Goal: Transaction & Acquisition: Purchase product/service

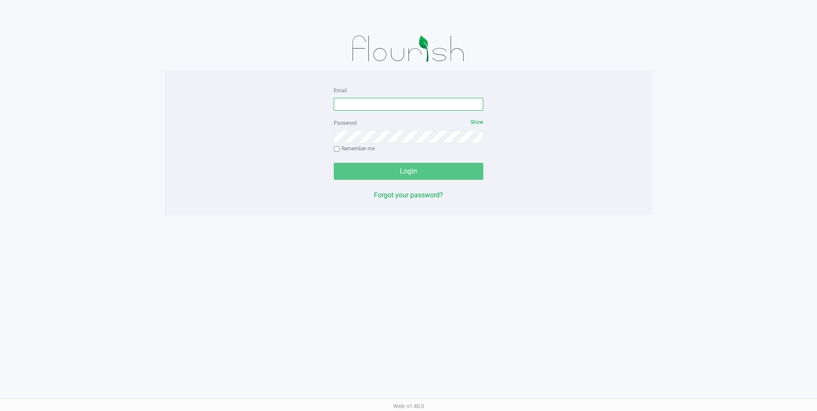
click at [417, 103] on input "Email" at bounding box center [408, 104] width 149 height 13
type input "[EMAIL_ADDRESS][DOMAIN_NAME]"
click at [407, 148] on div "Password Show Remember me" at bounding box center [408, 136] width 149 height 38
click at [404, 129] on div "Password Show Remember me" at bounding box center [408, 136] width 149 height 38
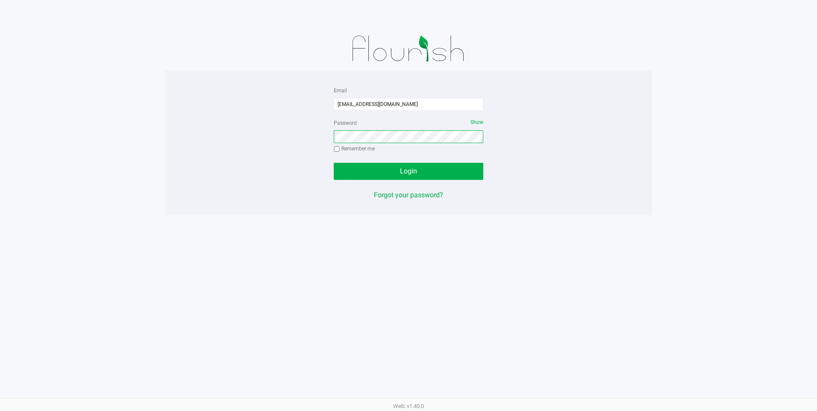
click at [334, 163] on button "Login" at bounding box center [408, 171] width 149 height 17
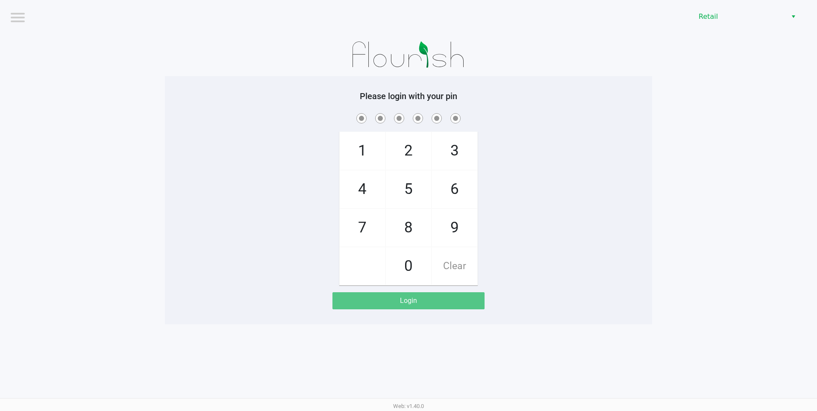
click at [443, 231] on span "9" at bounding box center [454, 228] width 45 height 38
checkbox input "true"
click at [443, 231] on span "9" at bounding box center [454, 228] width 45 height 38
checkbox input "true"
click at [442, 231] on span "9" at bounding box center [454, 228] width 45 height 38
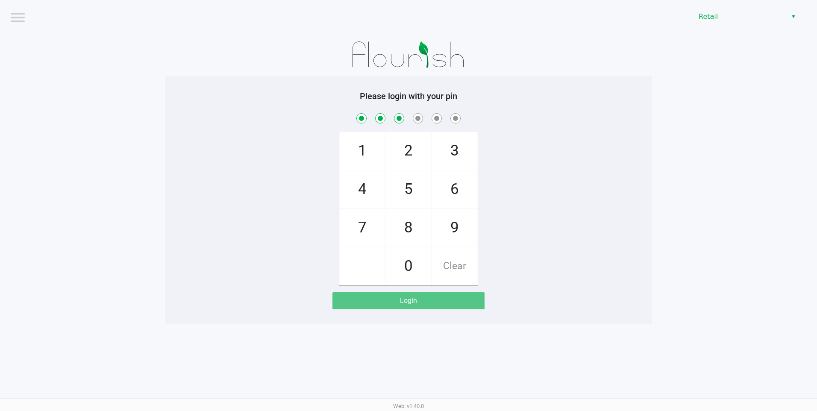
checkbox input "true"
drag, startPoint x: 442, startPoint y: 231, endPoint x: 411, endPoint y: 274, distance: 53.1
click at [410, 275] on span "0" at bounding box center [408, 266] width 45 height 38
checkbox input "true"
click at [442, 235] on span "9" at bounding box center [454, 228] width 45 height 38
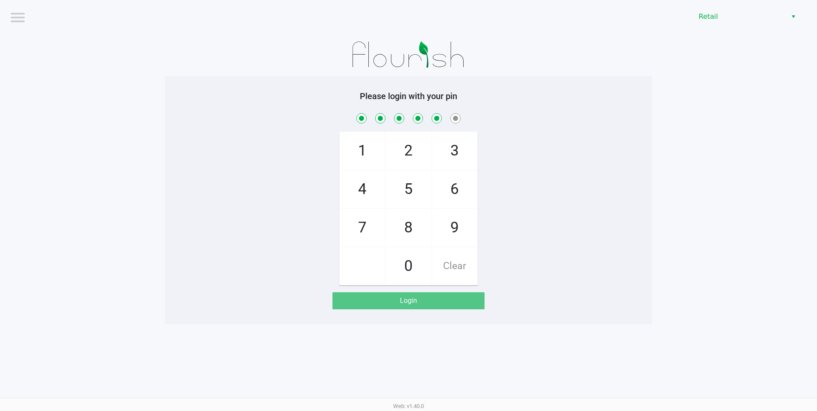
checkbox input "true"
click at [413, 225] on span "8" at bounding box center [408, 228] width 45 height 38
checkbox input "true"
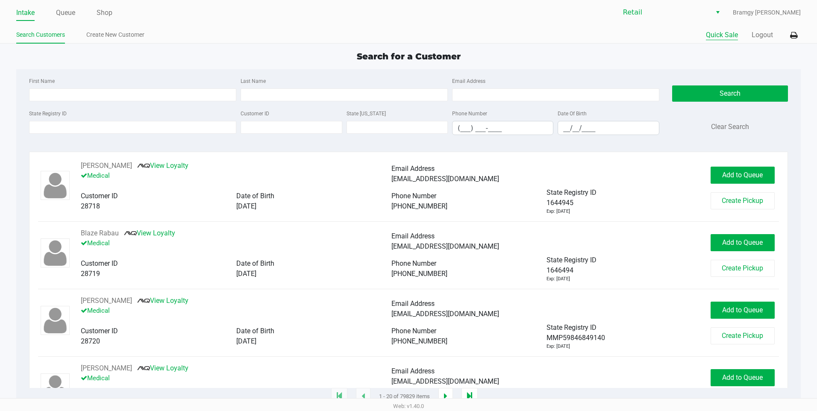
click at [728, 34] on button "Quick Sale" at bounding box center [722, 35] width 32 height 10
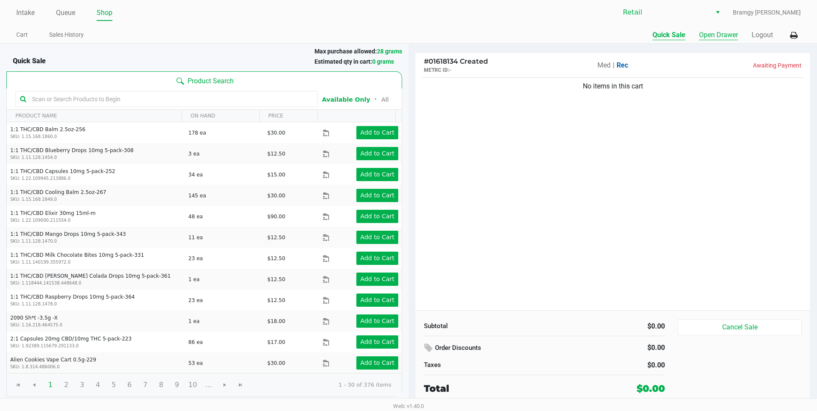
click at [732, 30] on button "Open Drawer" at bounding box center [718, 35] width 39 height 10
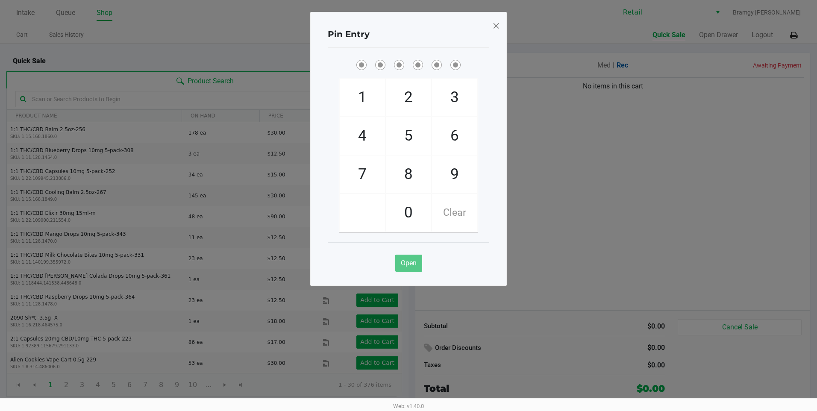
click at [500, 25] on div "Pin Entry 1 4 7 2 5 8 0 3 6 9 Clear Open" at bounding box center [408, 149] width 196 height 274
click at [498, 25] on span at bounding box center [496, 26] width 8 height 14
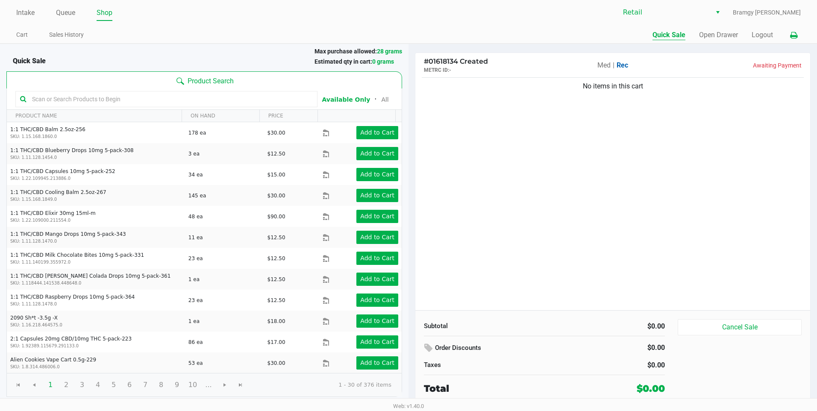
click at [790, 36] on icon at bounding box center [793, 35] width 7 height 6
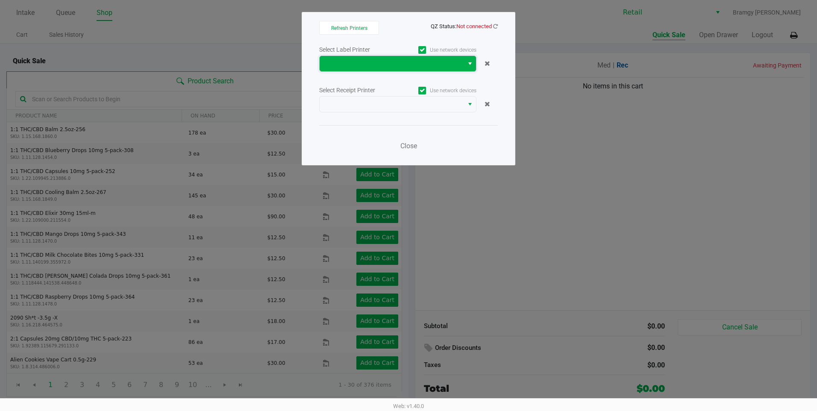
click at [445, 70] on span at bounding box center [391, 63] width 144 height 15
click at [447, 69] on span at bounding box center [391, 63] width 144 height 15
click at [462, 50] on label "Use network devices" at bounding box center [437, 50] width 79 height 8
click at [0, 0] on input "Use network devices" at bounding box center [0, 0] width 0 height 0
click at [453, 82] on div "Select Label Printer Use network devices Select Receipt Printer Use network dev…" at bounding box center [408, 100] width 179 height 112
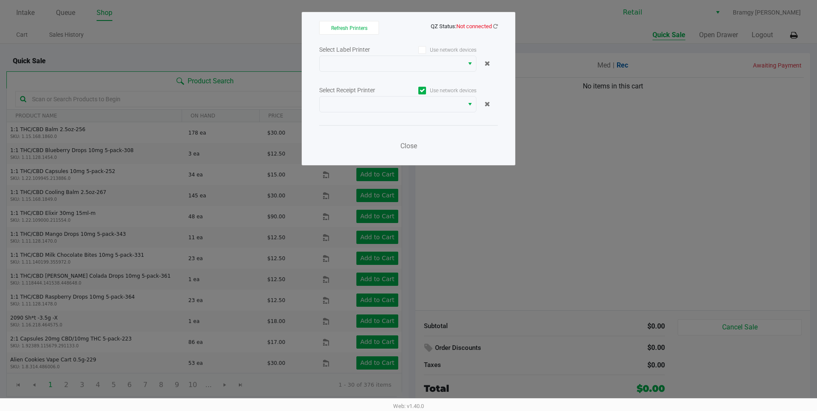
click at [457, 91] on label "Use network devices" at bounding box center [437, 91] width 79 height 8
click at [0, 0] on input "Use network devices" at bounding box center [0, 0] width 0 height 0
drag, startPoint x: 470, startPoint y: 27, endPoint x: 483, endPoint y: 28, distance: 12.8
click at [470, 26] on span "Not connected" at bounding box center [473, 26] width 35 height 6
click at [493, 28] on icon at bounding box center [495, 26] width 5 height 6
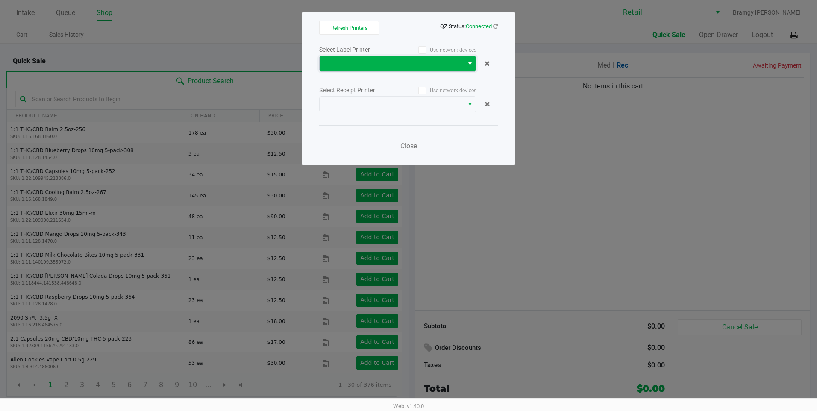
click at [443, 64] on span "NO DATA FOUND" at bounding box center [392, 64] width 134 height 10
click at [466, 51] on label "Use network devices" at bounding box center [437, 50] width 79 height 8
click at [0, 0] on input "Use network devices" at bounding box center [0, 0] width 0 height 0
click at [460, 90] on label "Use network devices" at bounding box center [437, 91] width 79 height 8
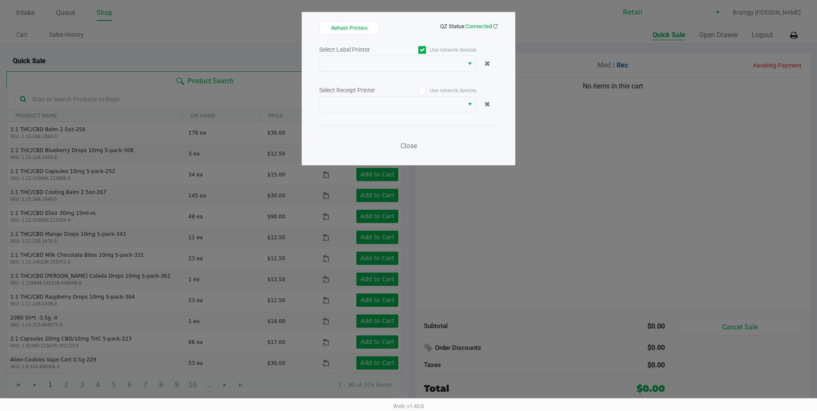
click at [0, 0] on input "Use network devices" at bounding box center [0, 0] width 0 height 0
click at [454, 51] on label "Use network devices" at bounding box center [437, 50] width 79 height 8
click at [0, 0] on input "Use network devices" at bounding box center [0, 0] width 0 height 0
click at [452, 67] on span "NO DATA FOUND" at bounding box center [392, 64] width 134 height 10
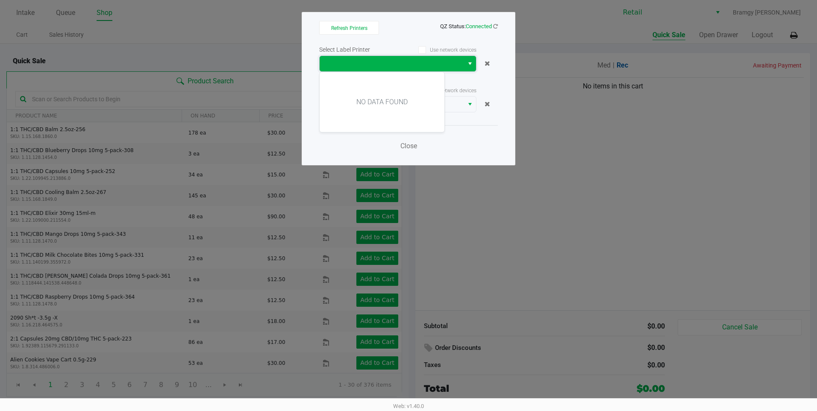
click at [452, 56] on kendo-dropdownlist "NO DATA FOUND" at bounding box center [397, 64] width 157 height 16
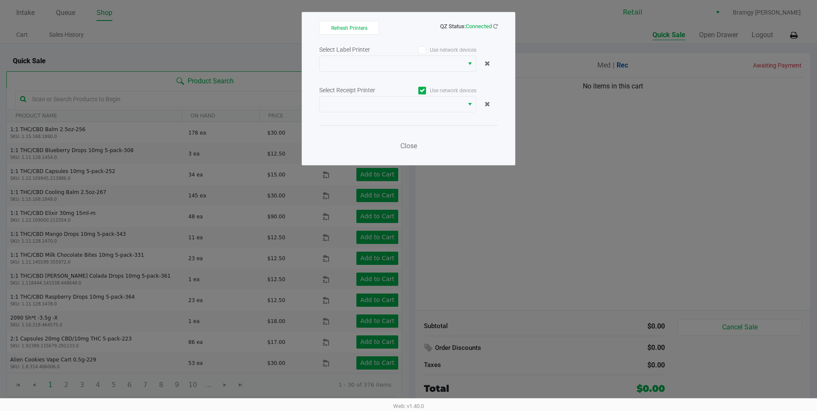
click at [452, 52] on label "Use network devices" at bounding box center [437, 50] width 79 height 8
click at [0, 0] on input "Use network devices" at bounding box center [0, 0] width 0 height 0
click at [452, 64] on span at bounding box center [392, 64] width 134 height 10
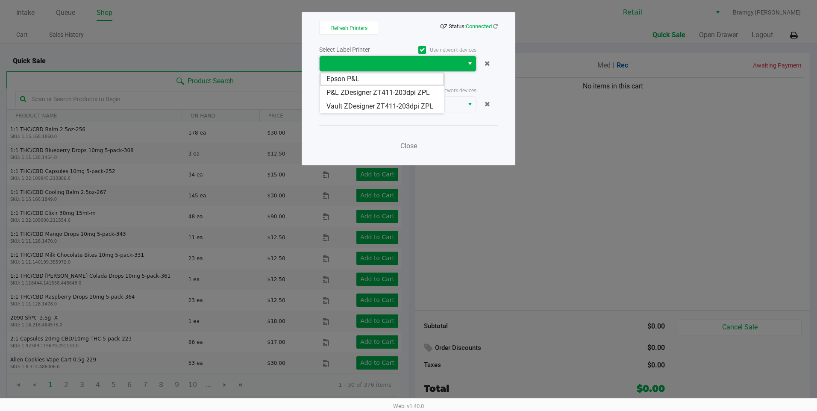
click at [452, 64] on span at bounding box center [392, 64] width 134 height 10
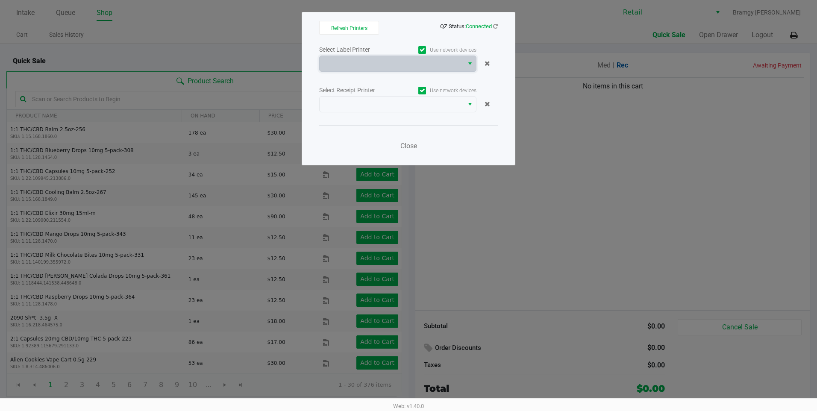
click at [294, 29] on ngb-modal-window "Refresh Printers QZ Status: Connected Select Label Printer Use network devices …" at bounding box center [408, 205] width 817 height 411
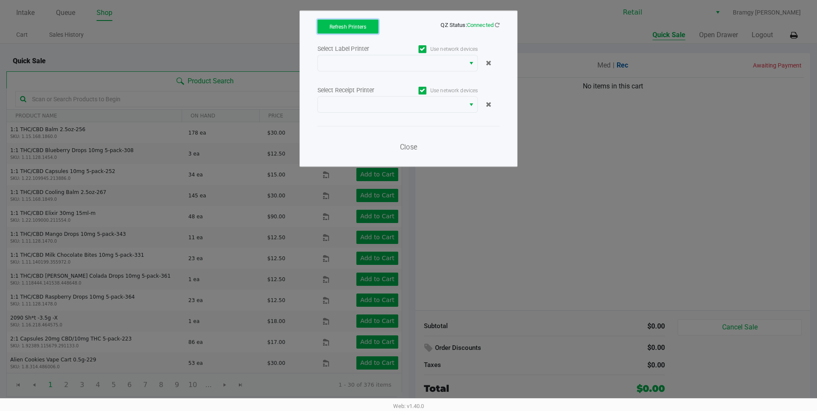
click at [339, 29] on span "Refresh Printers" at bounding box center [347, 27] width 37 height 6
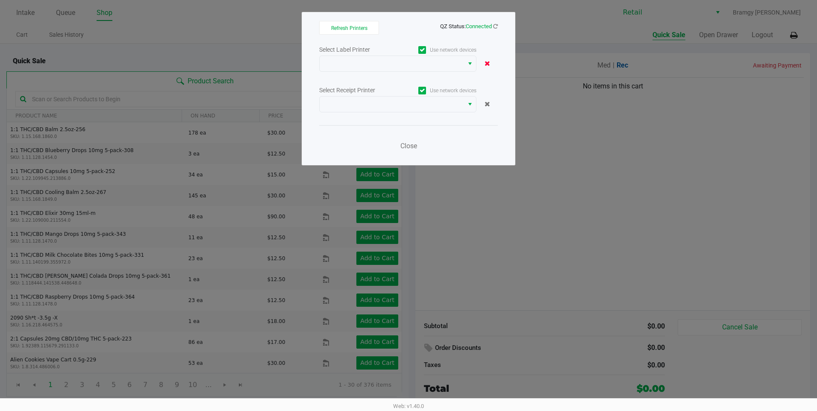
click at [488, 60] on icon at bounding box center [487, 63] width 6 height 7
click at [488, 97] on div at bounding box center [408, 104] width 179 height 16
click at [486, 107] on span at bounding box center [487, 104] width 6 height 8
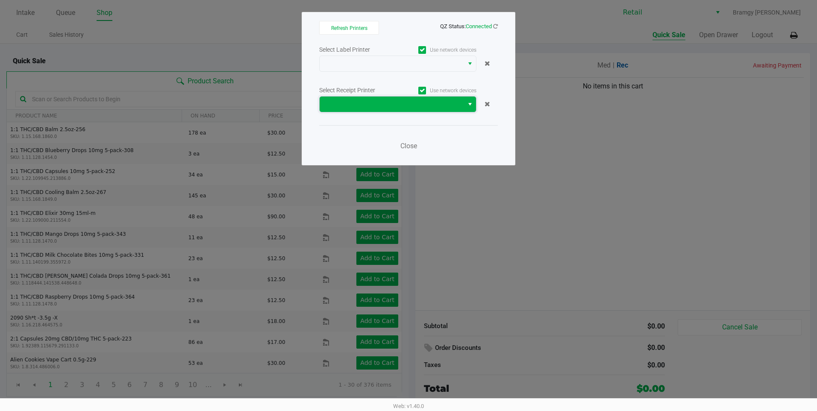
click at [455, 101] on span at bounding box center [392, 104] width 134 height 10
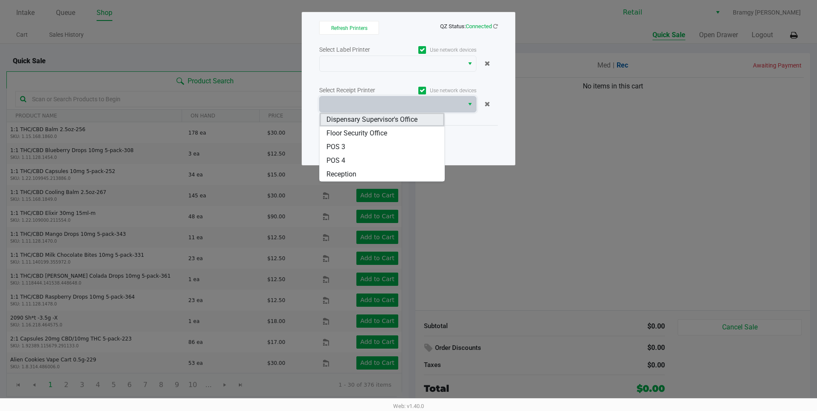
click at [427, 114] on Office "Dispensary Supervisor's Office" at bounding box center [381, 120] width 125 height 14
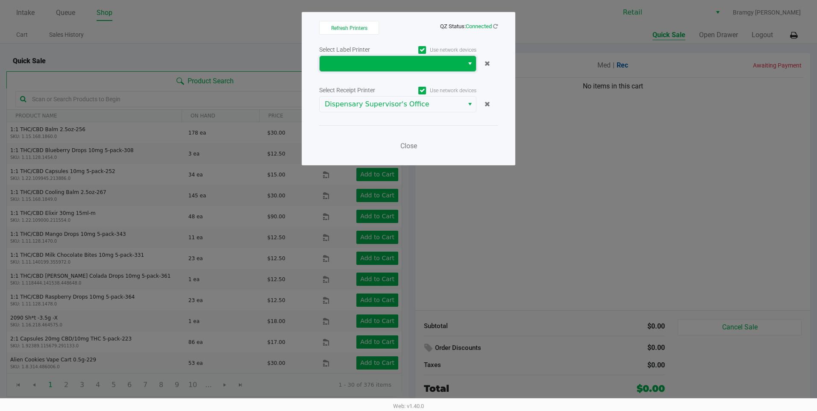
click at [454, 71] on kendo-dropdownlist at bounding box center [397, 64] width 157 height 16
click at [443, 68] on span at bounding box center [392, 64] width 134 height 10
click at [474, 50] on label "Use network devices" at bounding box center [437, 50] width 79 height 8
click at [0, 0] on input "Use network devices" at bounding box center [0, 0] width 0 height 0
click at [471, 50] on label "Use network devices" at bounding box center [437, 50] width 79 height 8
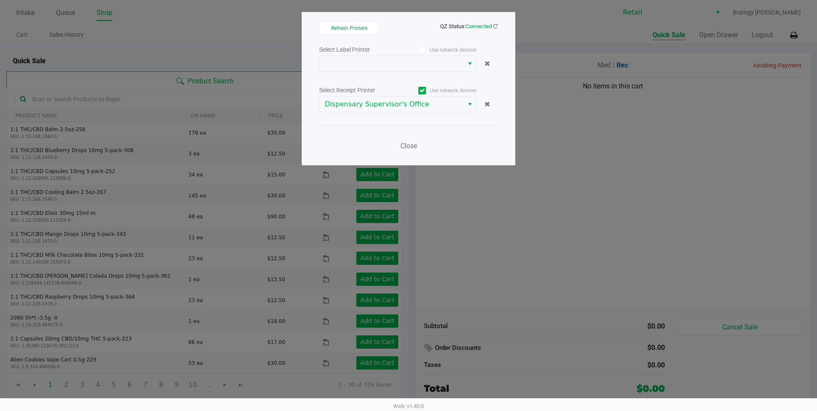
click at [0, 0] on input "Use network devices" at bounding box center [0, 0] width 0 height 0
click at [454, 68] on span at bounding box center [392, 64] width 134 height 10
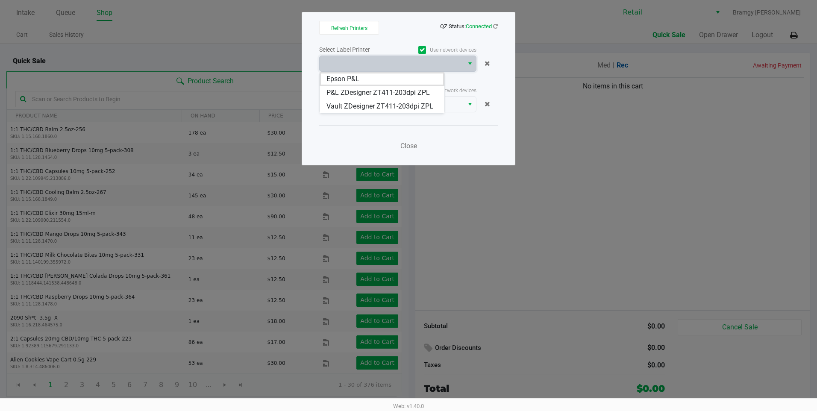
click at [492, 66] on div at bounding box center [486, 64] width 21 height 10
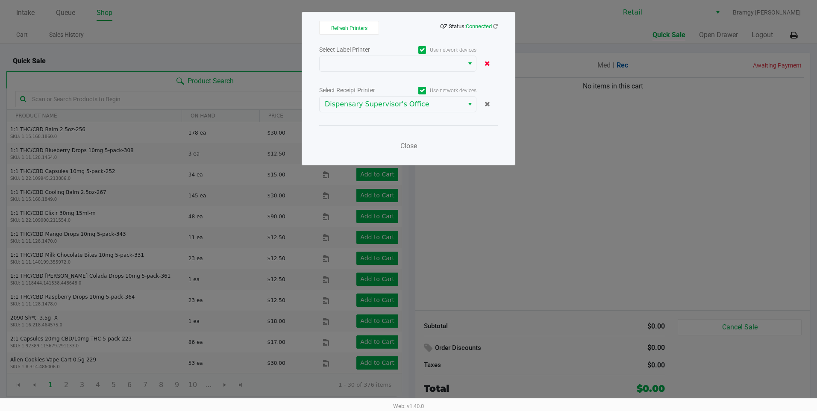
click at [486, 64] on icon at bounding box center [487, 63] width 6 height 7
click at [474, 65] on button "Select" at bounding box center [469, 63] width 12 height 15
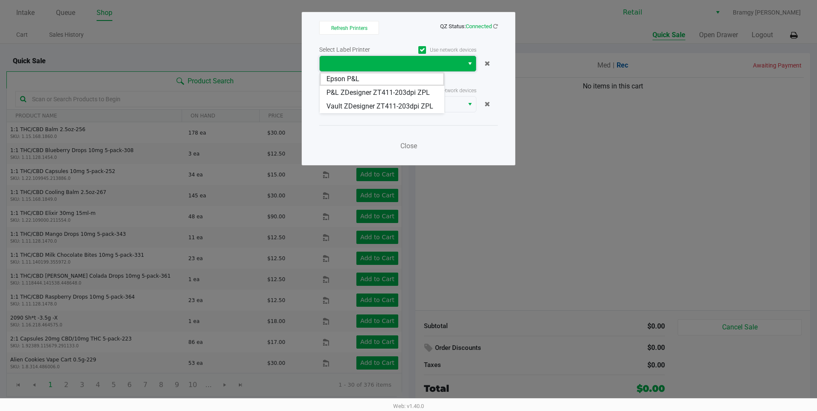
click at [474, 65] on button "Select" at bounding box center [469, 63] width 12 height 15
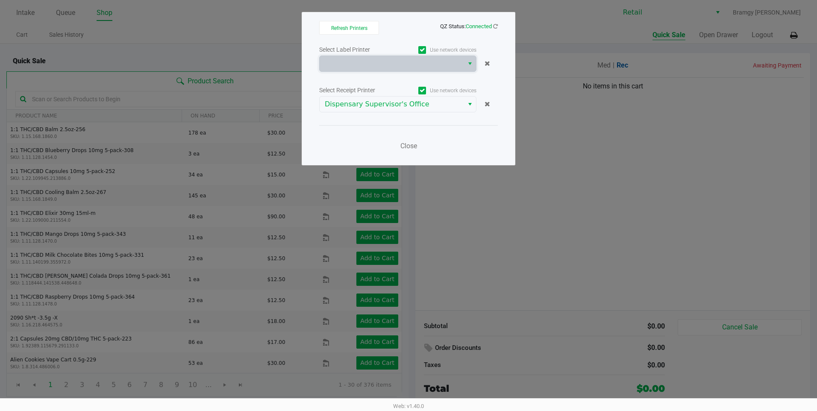
click at [450, 50] on label "Use network devices" at bounding box center [437, 50] width 79 height 8
click at [0, 0] on input "Use network devices" at bounding box center [0, 0] width 0 height 0
click at [422, 91] on icon at bounding box center [422, 91] width 6 height 0
click at [0, 0] on input "Use network devices" at bounding box center [0, 0] width 0 height 0
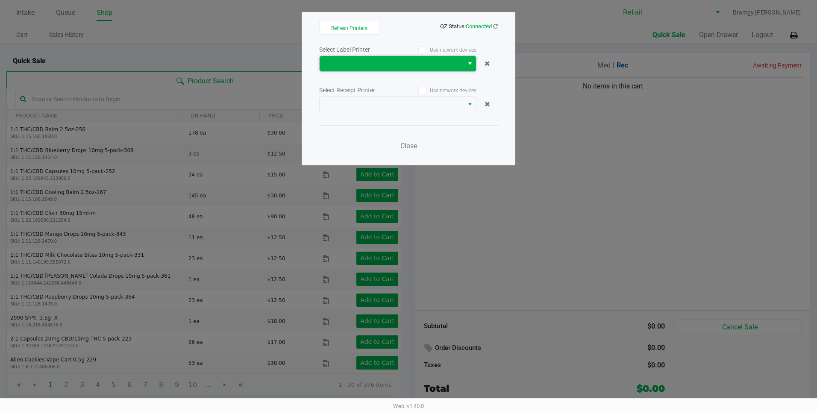
click at [439, 64] on span at bounding box center [392, 64] width 134 height 10
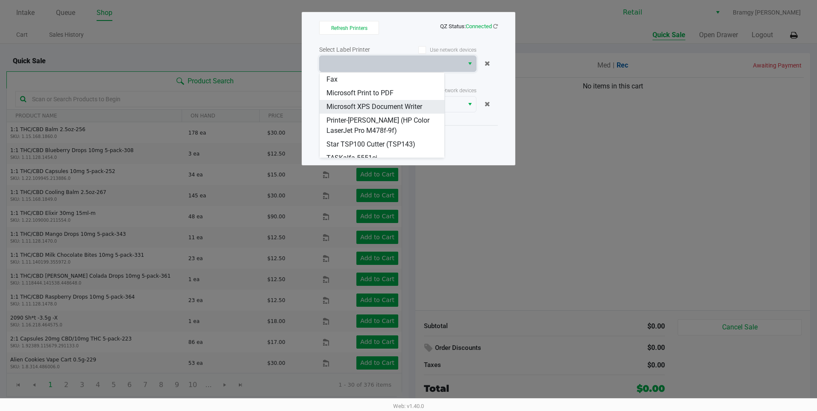
scroll to position [20, 0]
click at [397, 136] on span "Star TSP100 Cutter (TSP143)" at bounding box center [370, 137] width 89 height 10
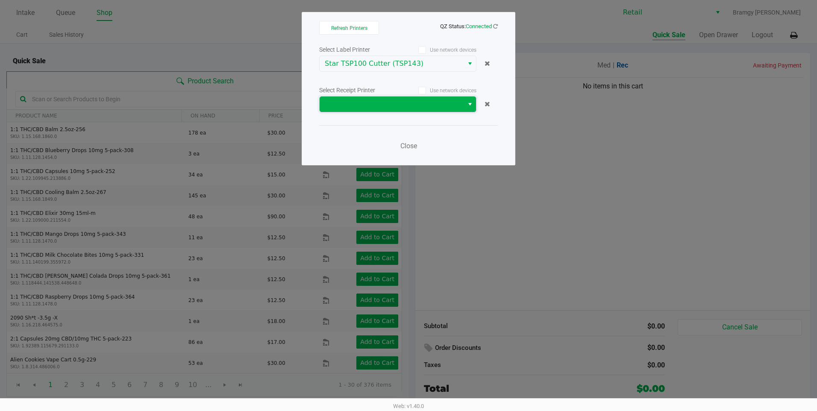
click at [414, 103] on span at bounding box center [392, 104] width 134 height 10
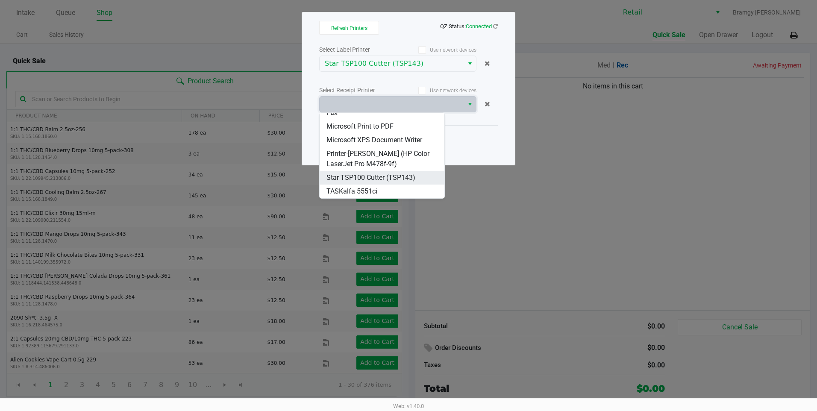
click at [386, 177] on span "Star TSP100 Cutter (TSP143)" at bounding box center [370, 178] width 89 height 10
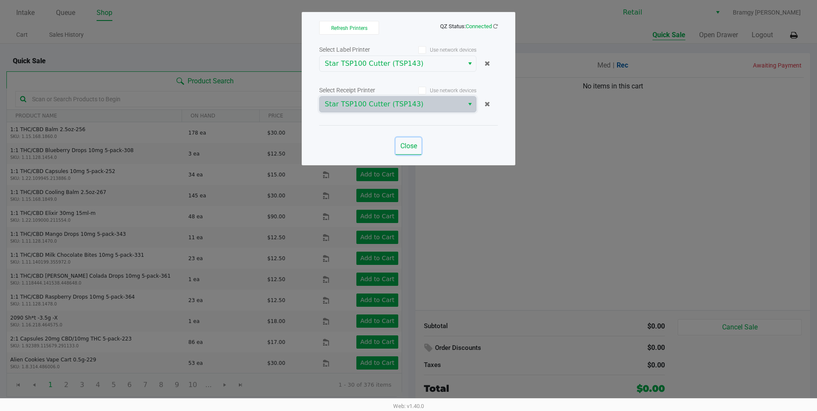
click at [410, 146] on span "Close" at bounding box center [408, 146] width 17 height 8
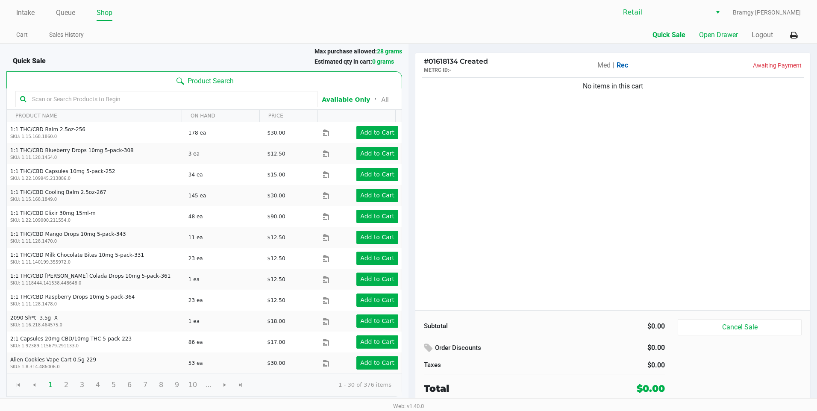
click at [726, 38] on button "Open Drawer" at bounding box center [718, 35] width 39 height 10
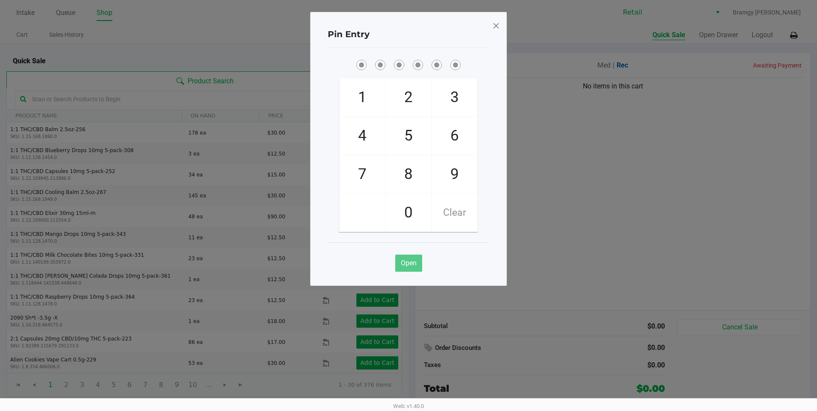
click at [451, 162] on span "9" at bounding box center [454, 174] width 45 height 38
checkbox input "true"
click at [451, 162] on span "9" at bounding box center [454, 174] width 45 height 38
checkbox input "true"
click at [451, 162] on span "9" at bounding box center [454, 174] width 45 height 38
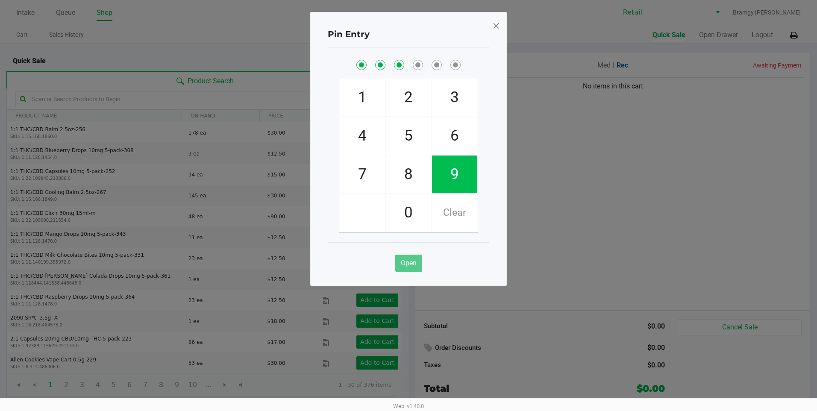
checkbox input "true"
drag, startPoint x: 451, startPoint y: 162, endPoint x: 416, endPoint y: 198, distance: 50.4
click at [416, 198] on span "0" at bounding box center [408, 213] width 45 height 38
checkbox input "true"
click at [451, 173] on span "9" at bounding box center [454, 174] width 45 height 38
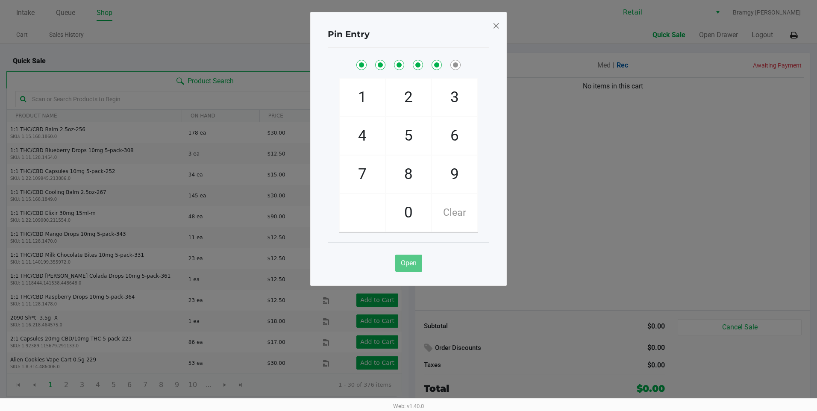
checkbox input "true"
click at [406, 163] on span "8" at bounding box center [408, 174] width 45 height 38
checkbox input "true"
drag, startPoint x: 498, startPoint y: 23, endPoint x: 509, endPoint y: 22, distance: 10.3
click at [498, 23] on span at bounding box center [496, 26] width 8 height 14
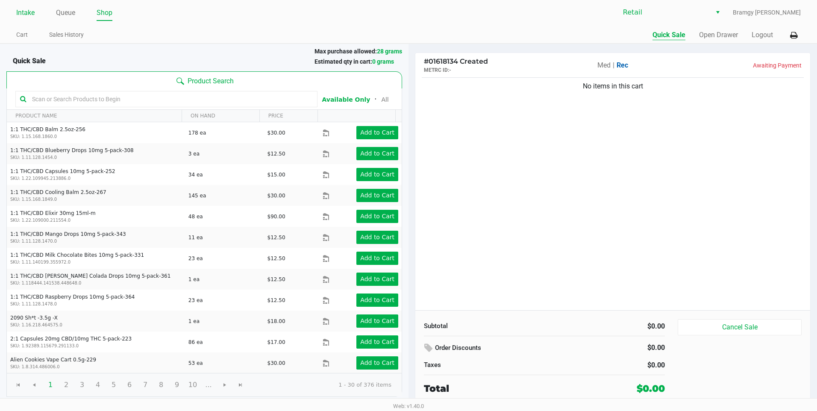
click at [25, 17] on link "Intake" at bounding box center [25, 13] width 18 height 12
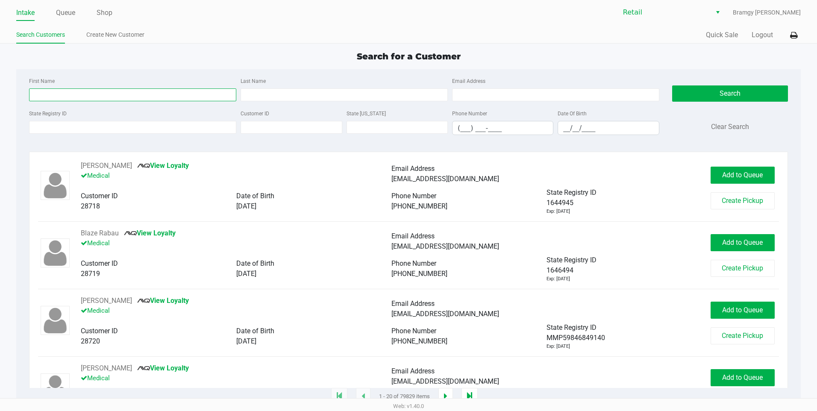
click at [76, 97] on input "First Name" at bounding box center [132, 94] width 207 height 13
click at [289, 97] on input "Last Name" at bounding box center [343, 94] width 207 height 13
type input "da graca"
click at [106, 97] on input "First Name" at bounding box center [132, 94] width 207 height 13
type input "[PERSON_NAME]"
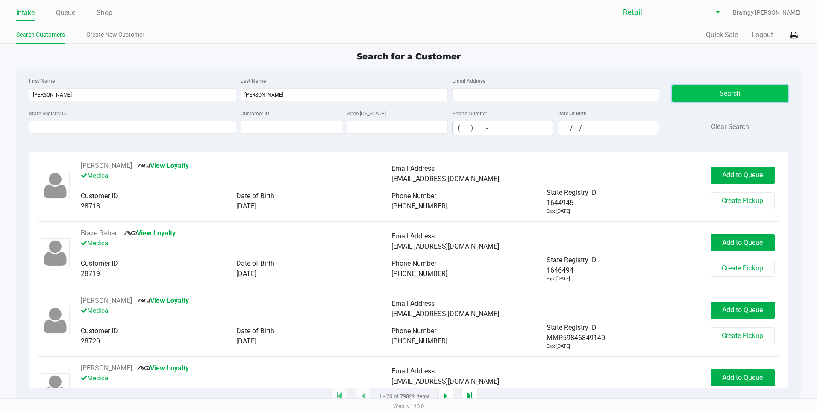
click at [674, 88] on button "Search" at bounding box center [730, 93] width 116 height 16
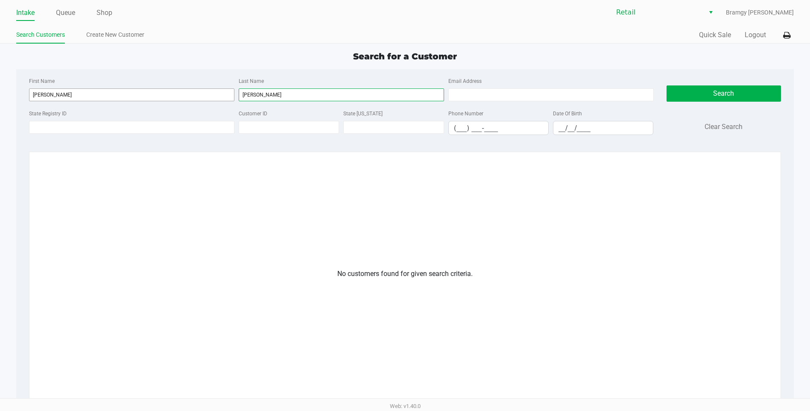
drag, startPoint x: 303, startPoint y: 96, endPoint x: 194, endPoint y: 93, distance: 108.5
click at [194, 93] on div "First Name melanie Last Name da graca Email Address" at bounding box center [341, 92] width 629 height 32
click at [708, 102] on button "Search" at bounding box center [724, 93] width 115 height 16
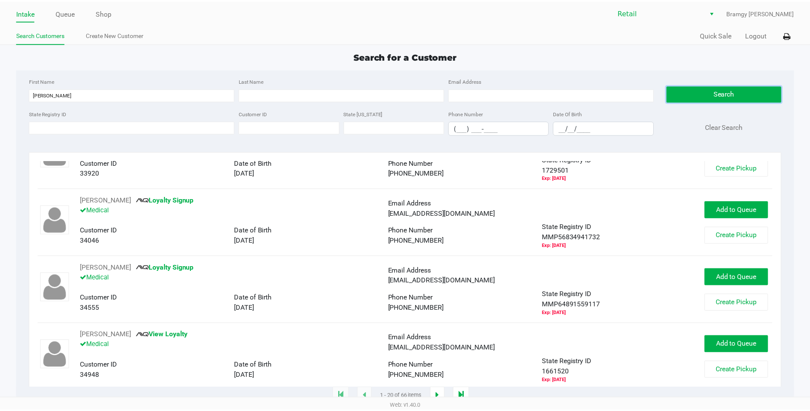
scroll to position [427, 0]
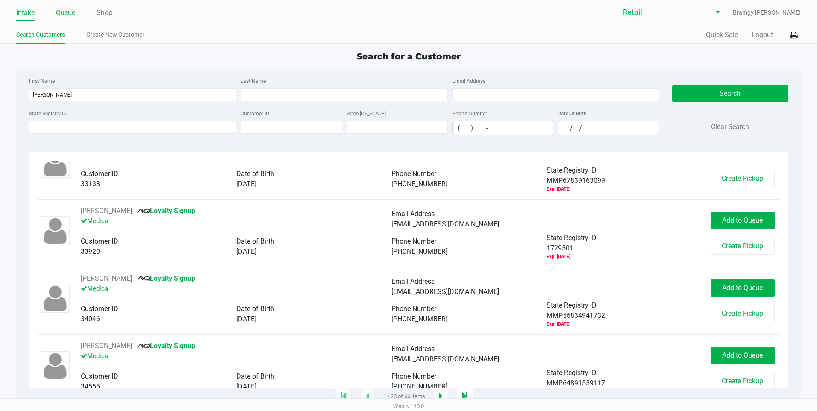
click at [62, 15] on link "Queue" at bounding box center [65, 13] width 19 height 12
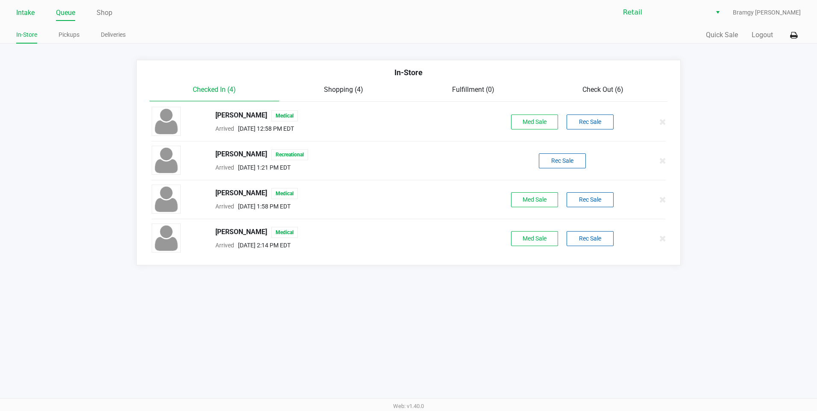
click at [27, 7] on link "Intake" at bounding box center [25, 13] width 18 height 12
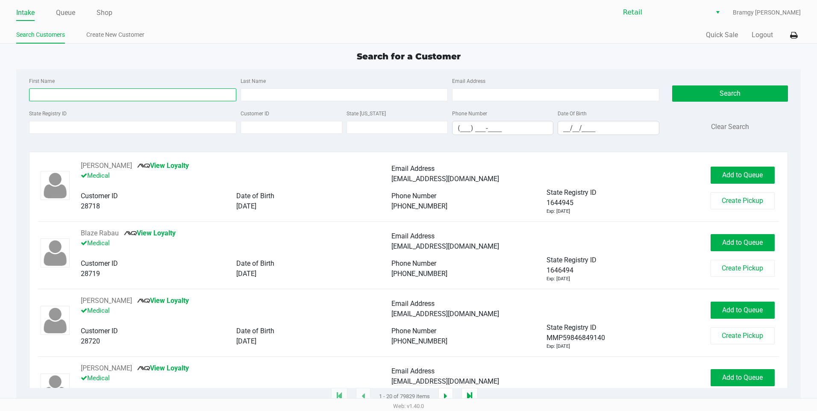
click at [92, 89] on input "First Name" at bounding box center [132, 94] width 207 height 13
type input "donovan"
click at [330, 95] on input "Last Name" at bounding box center [343, 94] width 207 height 13
type input "med"
click at [711, 103] on div "Search Clear Search" at bounding box center [730, 109] width 116 height 66
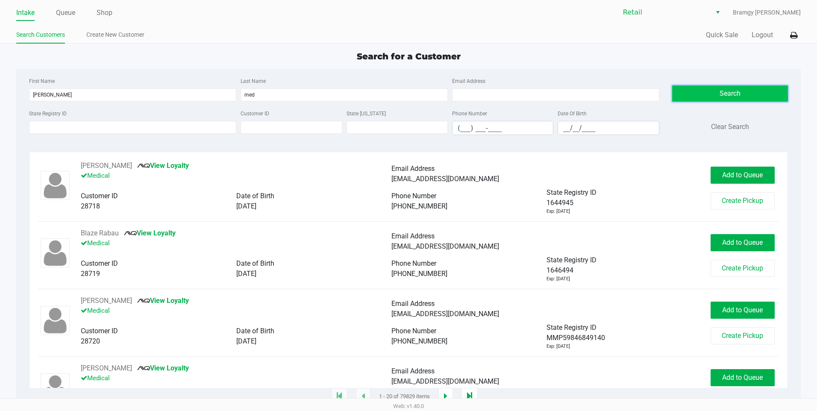
click at [710, 94] on button "Search" at bounding box center [730, 93] width 116 height 16
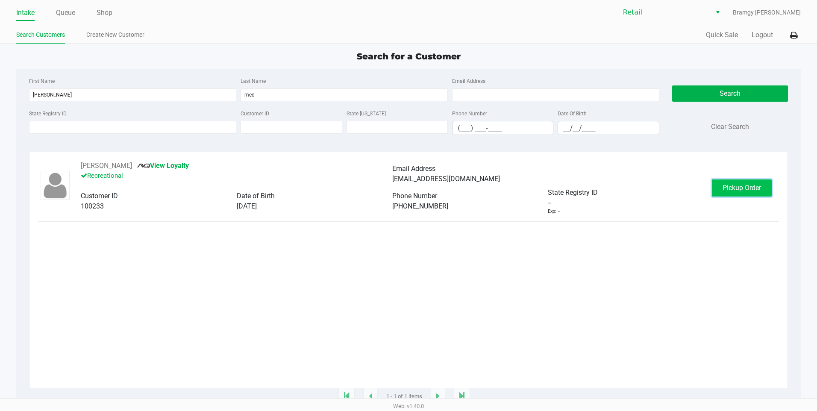
click at [729, 190] on span "Pickup Order" at bounding box center [741, 188] width 38 height 8
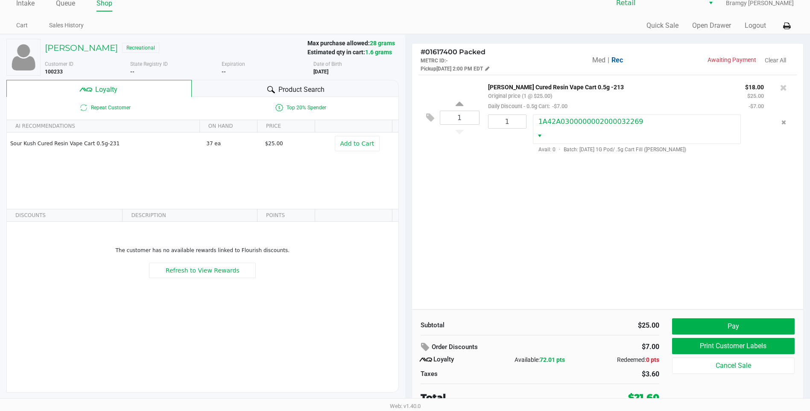
scroll to position [12, 0]
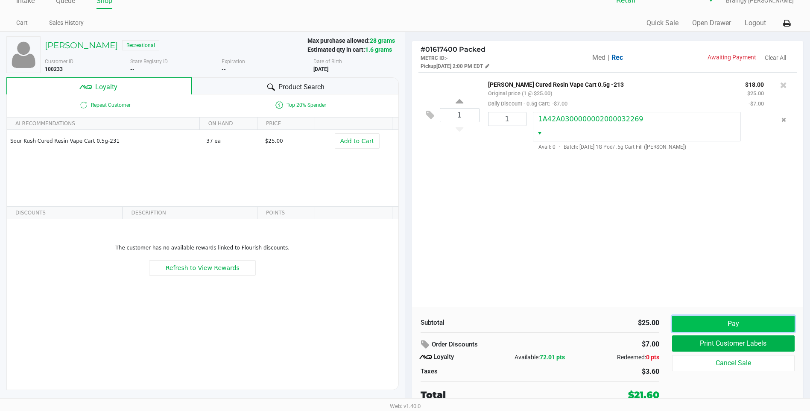
click at [751, 327] on button "Pay" at bounding box center [733, 324] width 123 height 16
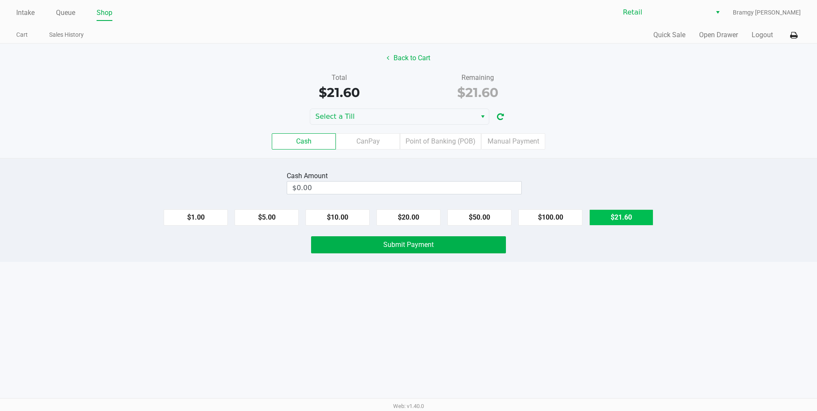
click at [618, 214] on button "$21.60" at bounding box center [621, 217] width 64 height 16
click at [535, 187] on div "Cash Amount $21.60 Clear" at bounding box center [408, 182] width 256 height 27
click at [526, 192] on button "Clear" at bounding box center [521, 187] width 26 height 13
click at [401, 221] on button "$20.00" at bounding box center [408, 217] width 64 height 16
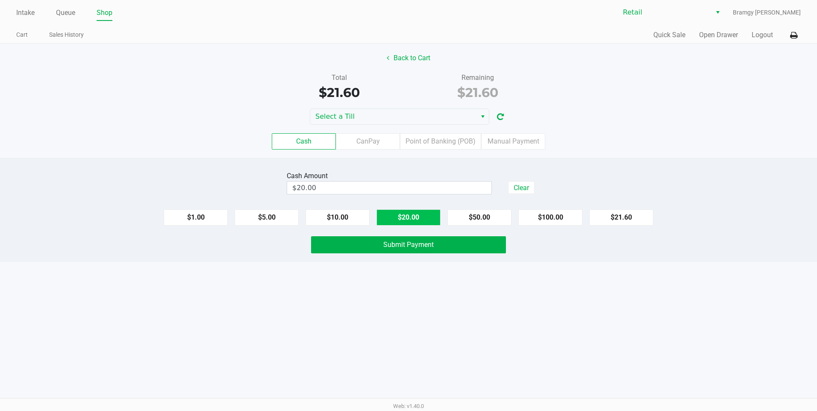
type input "$40.00"
click at [402, 243] on span "Submit Payment" at bounding box center [408, 244] width 50 height 8
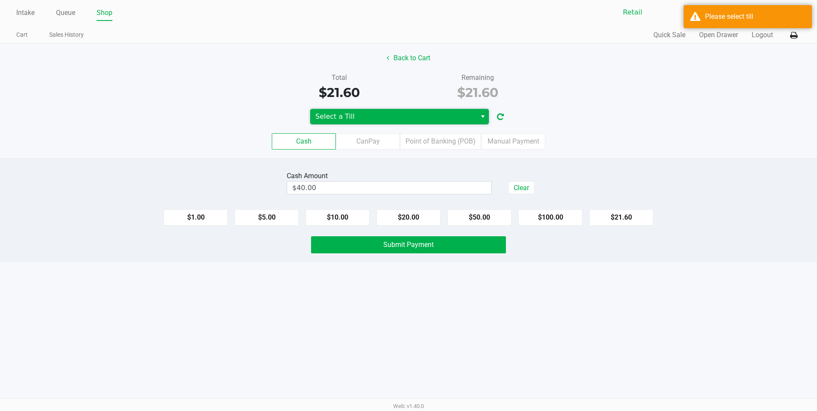
click at [435, 120] on span "Select a Till" at bounding box center [393, 116] width 156 height 10
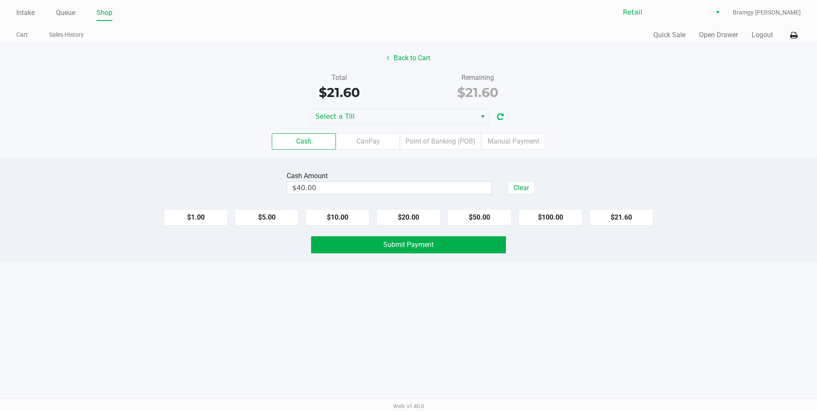
click at [505, 117] on button "button" at bounding box center [500, 117] width 14 height 16
click at [501, 116] on icon "button" at bounding box center [500, 117] width 7 height 6
click at [464, 120] on span "Select a Till" at bounding box center [393, 116] width 156 height 10
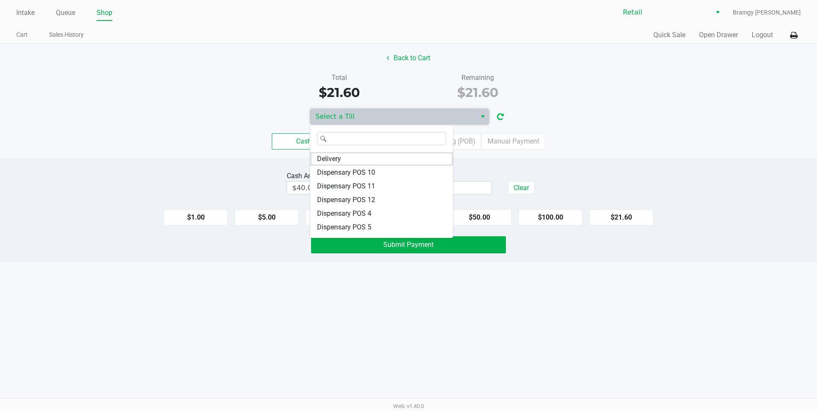
click at [504, 120] on button "button" at bounding box center [500, 117] width 14 height 16
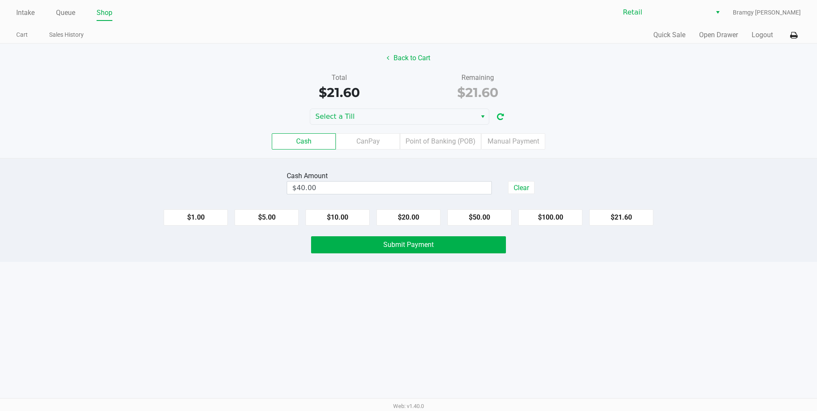
click at [504, 119] on button "button" at bounding box center [500, 117] width 14 height 16
click at [465, 118] on span "Select a Till" at bounding box center [393, 116] width 156 height 10
click at [552, 103] on div "Back to Cart Total $21.60 Remaining $21.60 Select a Till Cash CanPay Point of B…" at bounding box center [408, 101] width 817 height 114
click at [452, 121] on span "Select a Till" at bounding box center [393, 116] width 156 height 10
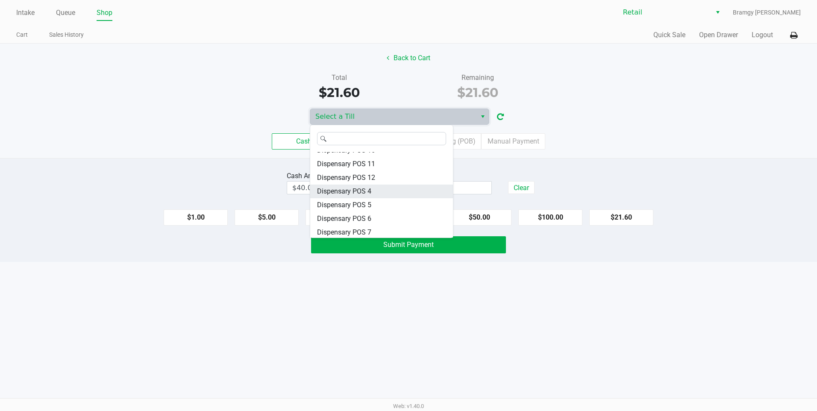
scroll to position [43, 0]
click at [586, 152] on div "Cash CanPay Point of Banking (POB) Manual Payment" at bounding box center [408, 141] width 829 height 33
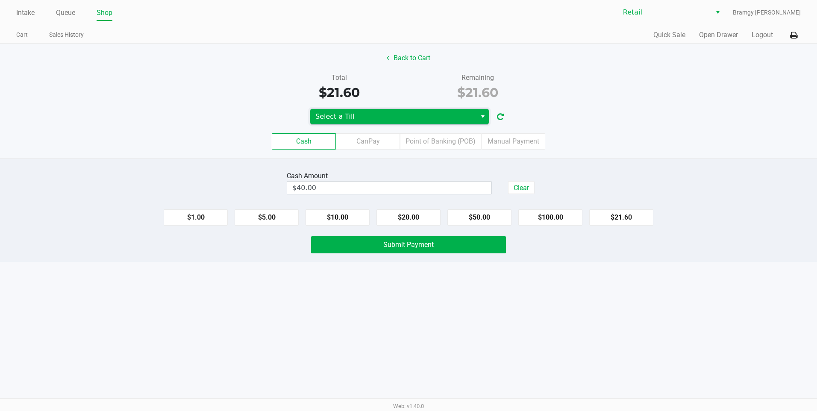
click at [406, 111] on span "Select a Till" at bounding box center [393, 116] width 156 height 10
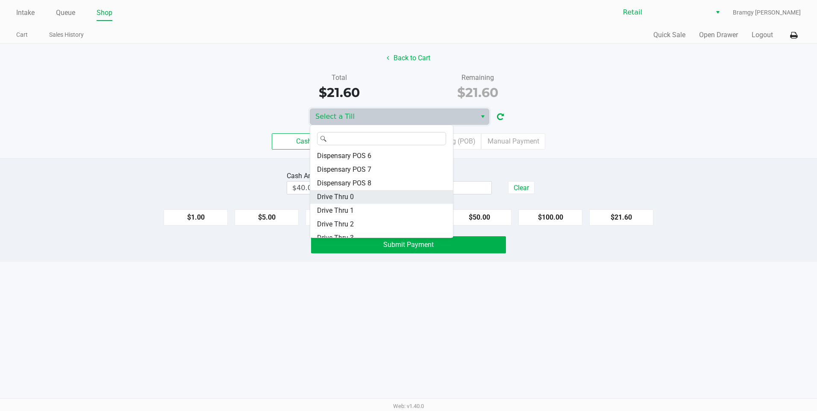
scroll to position [85, 0]
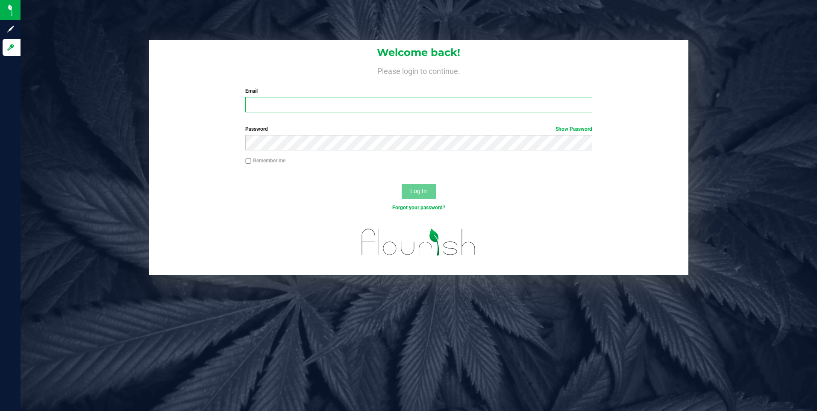
type input "[EMAIL_ADDRESS][DOMAIN_NAME]"
click at [422, 200] on div "Log In" at bounding box center [418, 194] width 539 height 29
click at [422, 190] on span "Log In" at bounding box center [418, 190] width 17 height 7
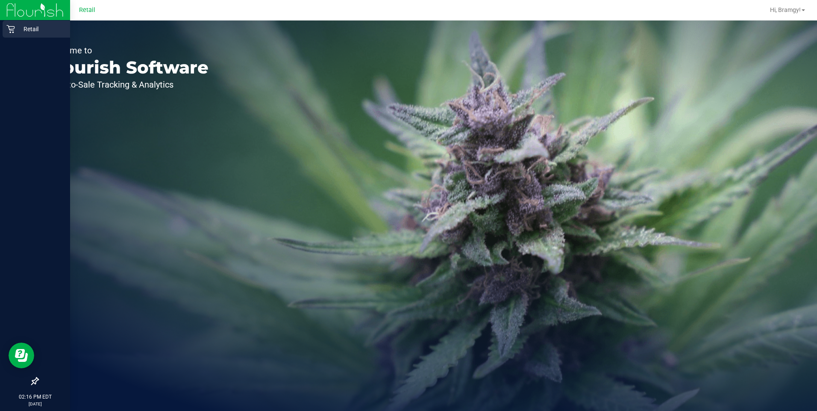
click at [13, 29] on icon at bounding box center [10, 29] width 8 height 8
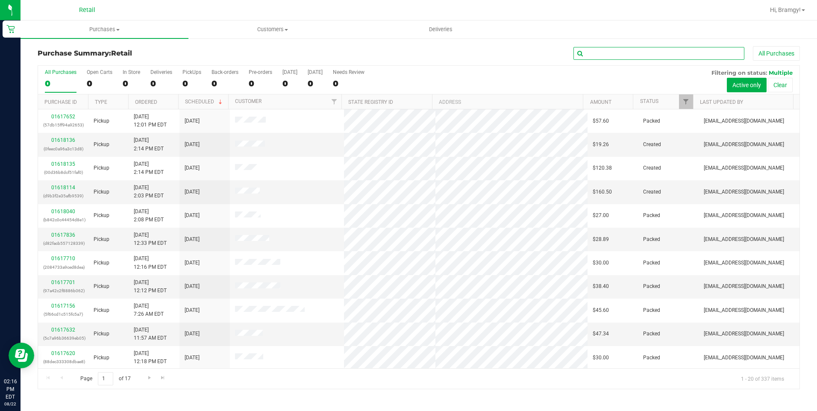
click at [616, 57] on input "text" at bounding box center [658, 53] width 171 height 13
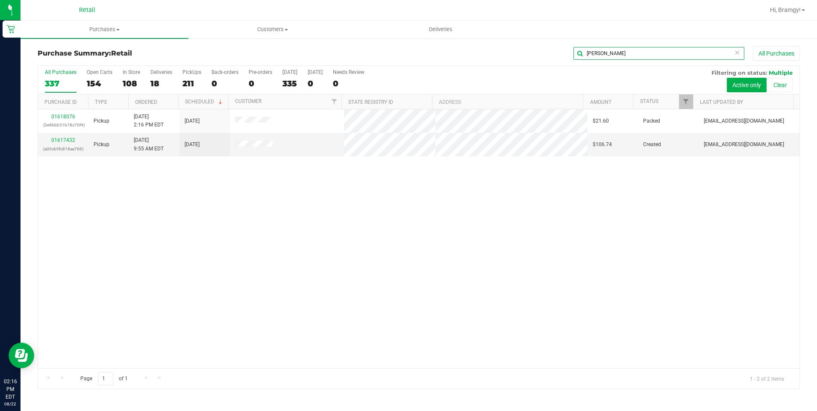
type input "[PERSON_NAME]"
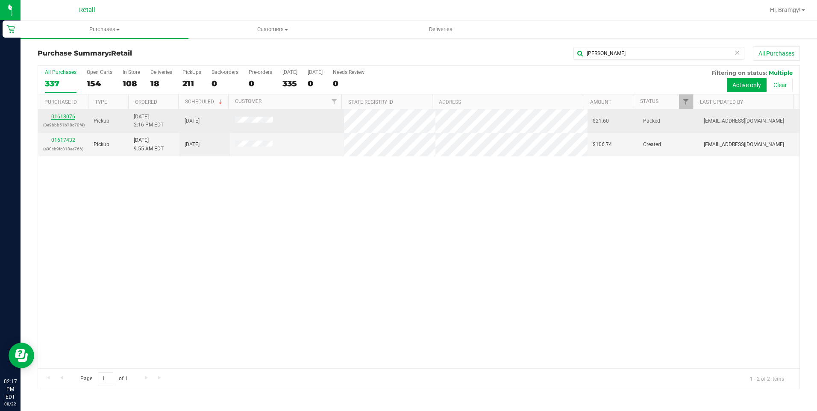
click at [54, 117] on link "01618076" at bounding box center [63, 117] width 24 height 6
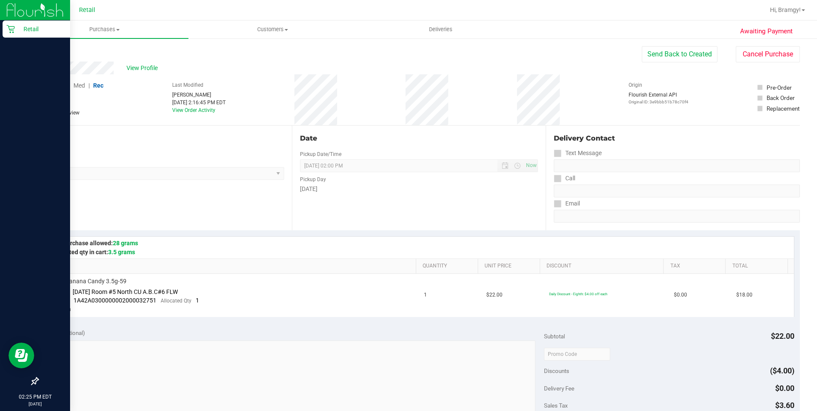
click at [10, 30] on icon at bounding box center [10, 29] width 8 height 8
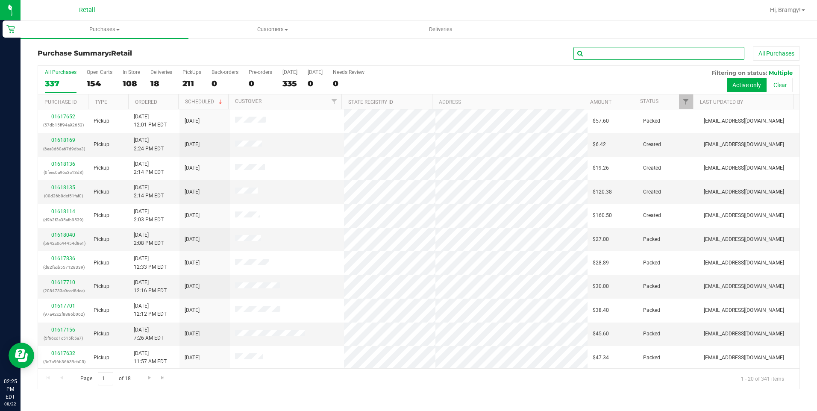
click at [647, 58] on input "text" at bounding box center [658, 53] width 171 height 13
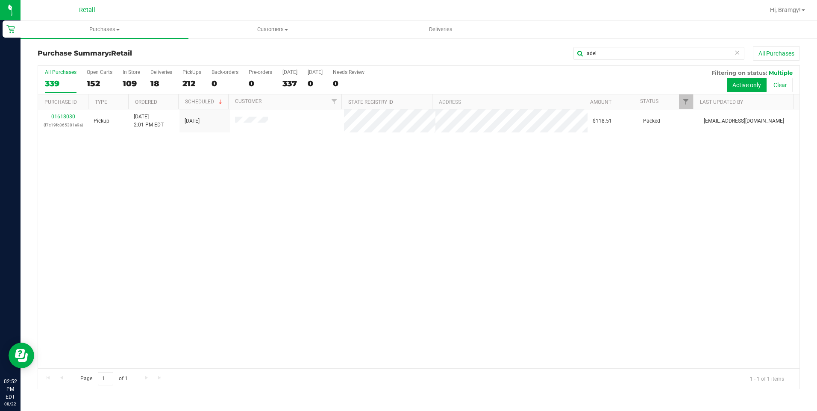
click at [540, 56] on div "Purchase Summary: Retail adel All Purchases All Purchases 339 Open Carts 152 In…" at bounding box center [418, 218] width 796 height 360
drag, startPoint x: 603, startPoint y: 57, endPoint x: 533, endPoint y: 44, distance: 71.4
click at [536, 53] on div "adel All Purchases" at bounding box center [546, 53] width 508 height 15
drag, startPoint x: 581, startPoint y: 55, endPoint x: 470, endPoint y: 43, distance: 112.1
click at [456, 50] on div "[PERSON_NAME] All Purchases" at bounding box center [546, 53] width 508 height 15
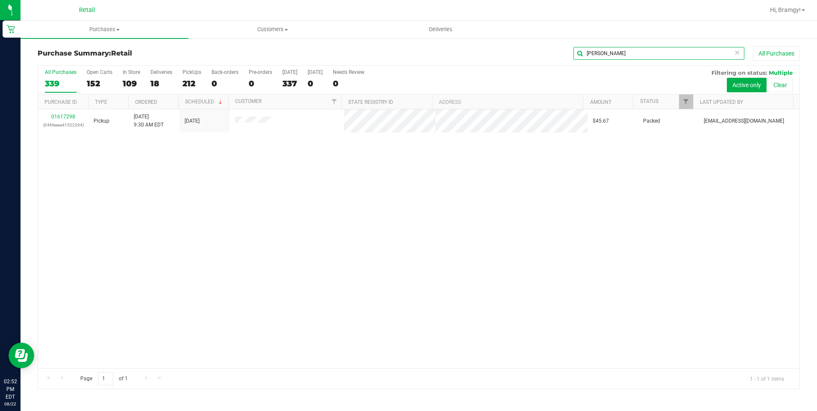
type input "[PERSON_NAME]"
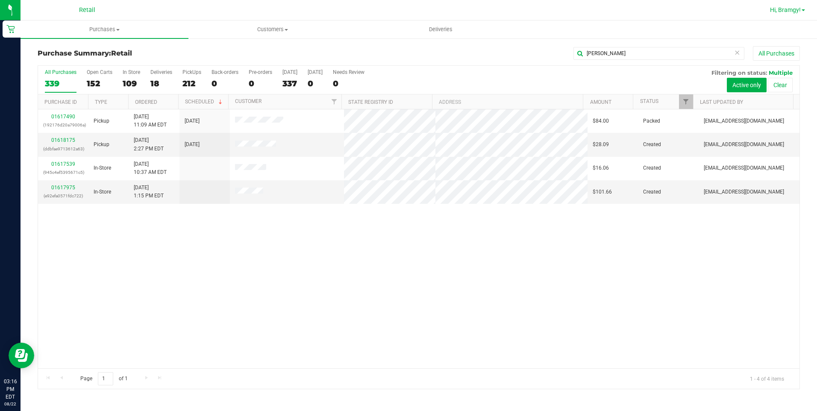
click at [778, 11] on span "Hi, Bramgy!" at bounding box center [785, 9] width 31 height 7
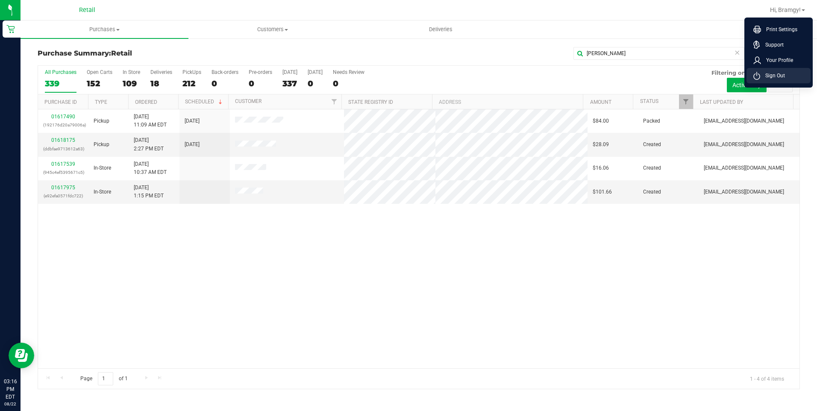
click at [762, 76] on span "Sign Out" at bounding box center [772, 75] width 25 height 9
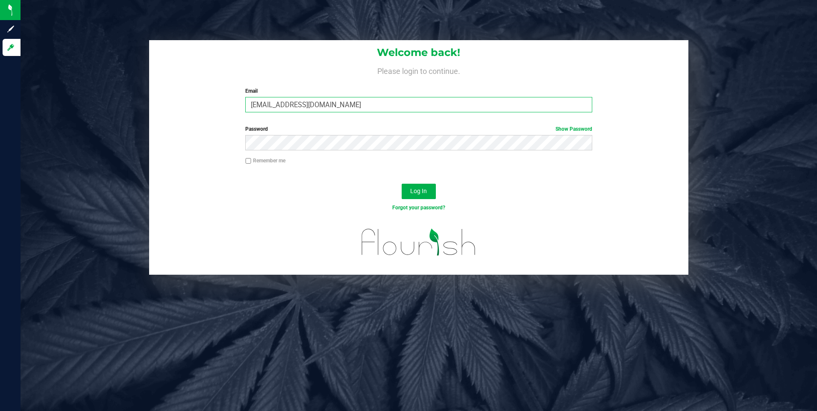
click at [559, 100] on input "[EMAIL_ADDRESS][DOMAIN_NAME]" at bounding box center [418, 104] width 347 height 15
click at [557, 100] on input "[EMAIL_ADDRESS][DOMAIN_NAME]" at bounding box center [418, 104] width 347 height 15
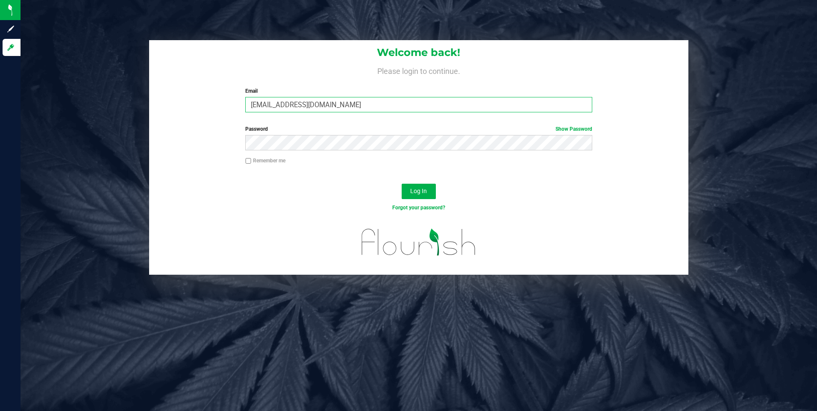
click at [557, 100] on input "[EMAIL_ADDRESS][DOMAIN_NAME]" at bounding box center [418, 104] width 347 height 15
type input "[EMAIL_ADDRESS][PERSON_NAME][PERSON_NAME][DOMAIN_NAME]"
click at [401, 184] on button "Log In" at bounding box center [418, 191] width 34 height 15
